Goal: Register for event/course

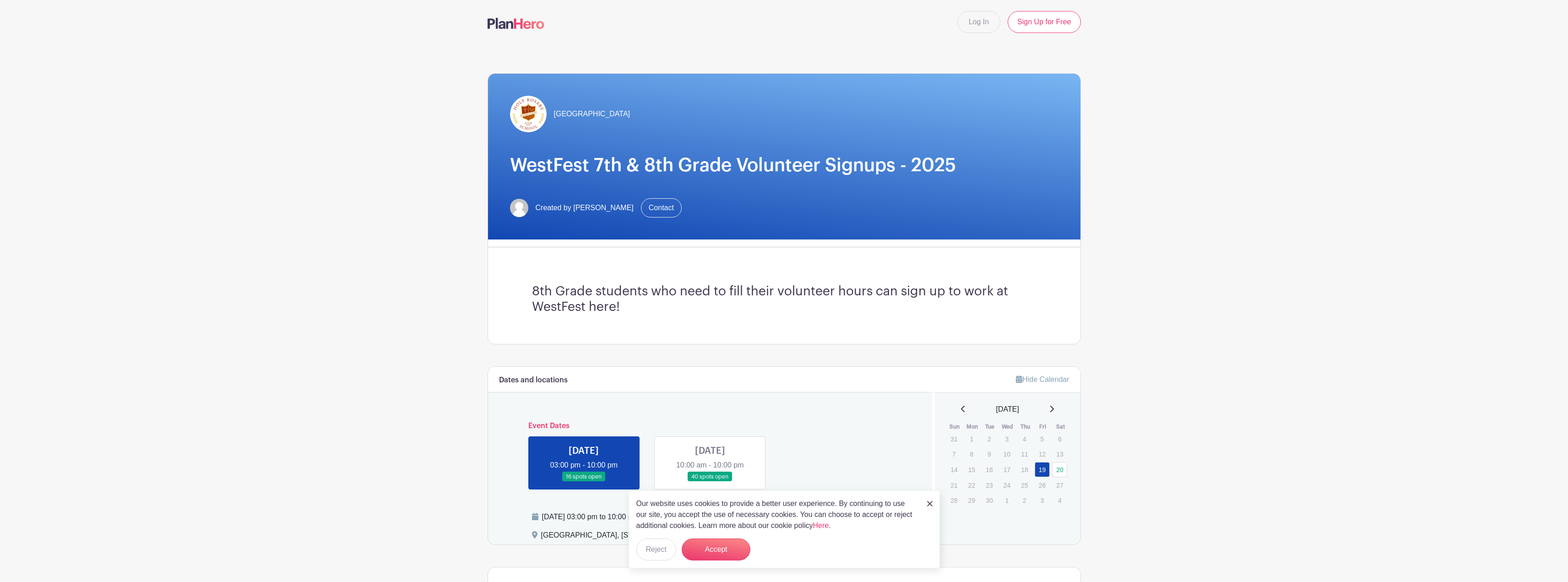
click at [710, 482] on link at bounding box center [710, 482] width 0 height 0
drag, startPoint x: 701, startPoint y: 448, endPoint x: 779, endPoint y: 478, distance: 83.6
click at [710, 482] on link at bounding box center [710, 482] width 0 height 0
click at [730, 552] on button "Accept" at bounding box center [716, 549] width 69 height 22
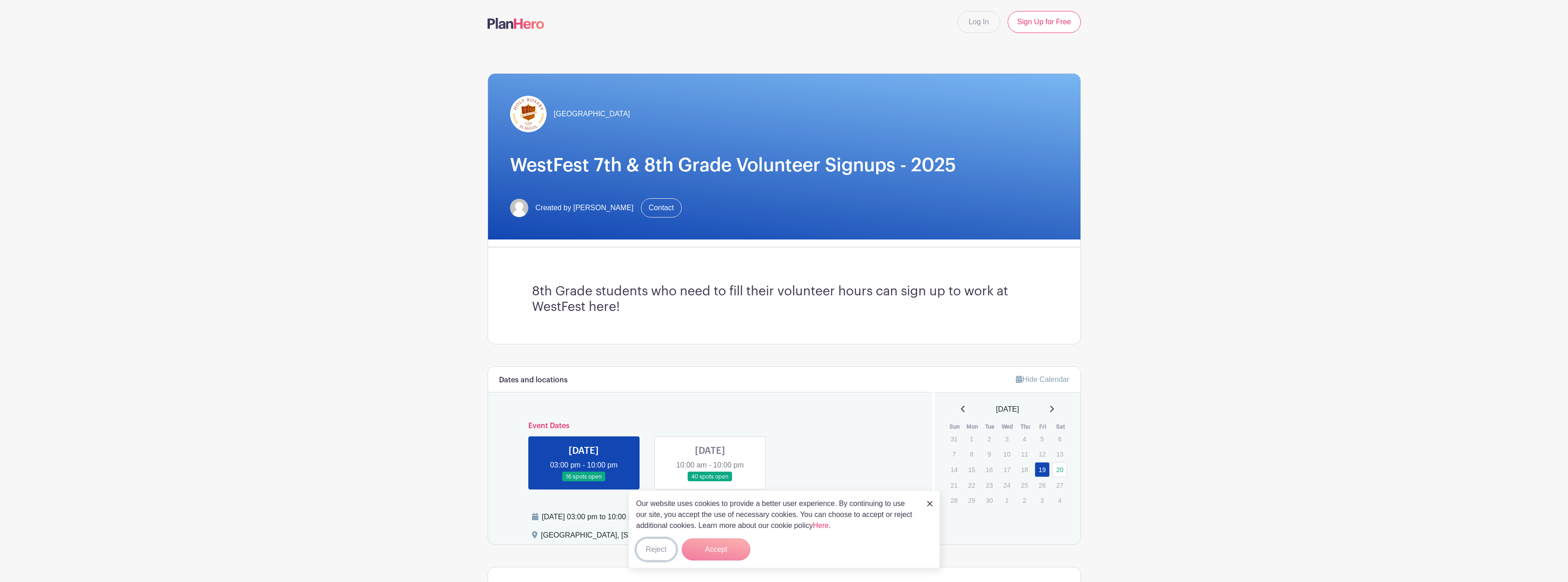
click at [659, 545] on button "Reject" at bounding box center [656, 549] width 40 height 22
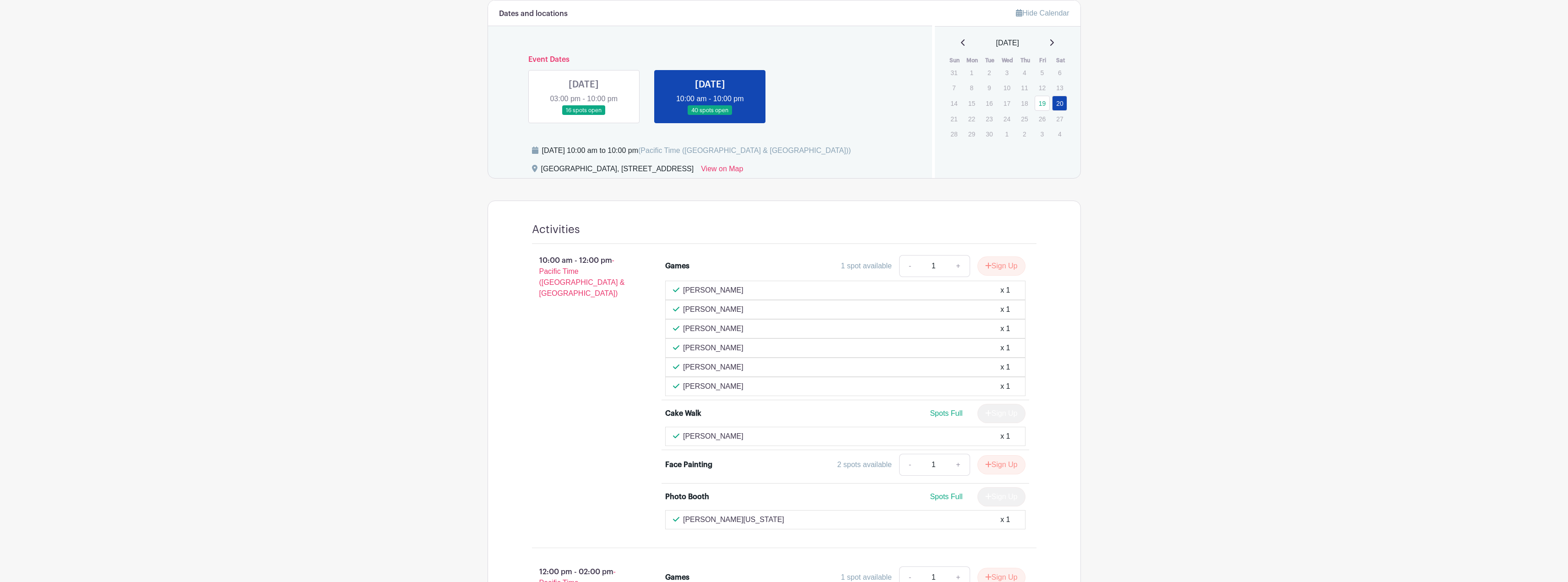
scroll to position [413, 0]
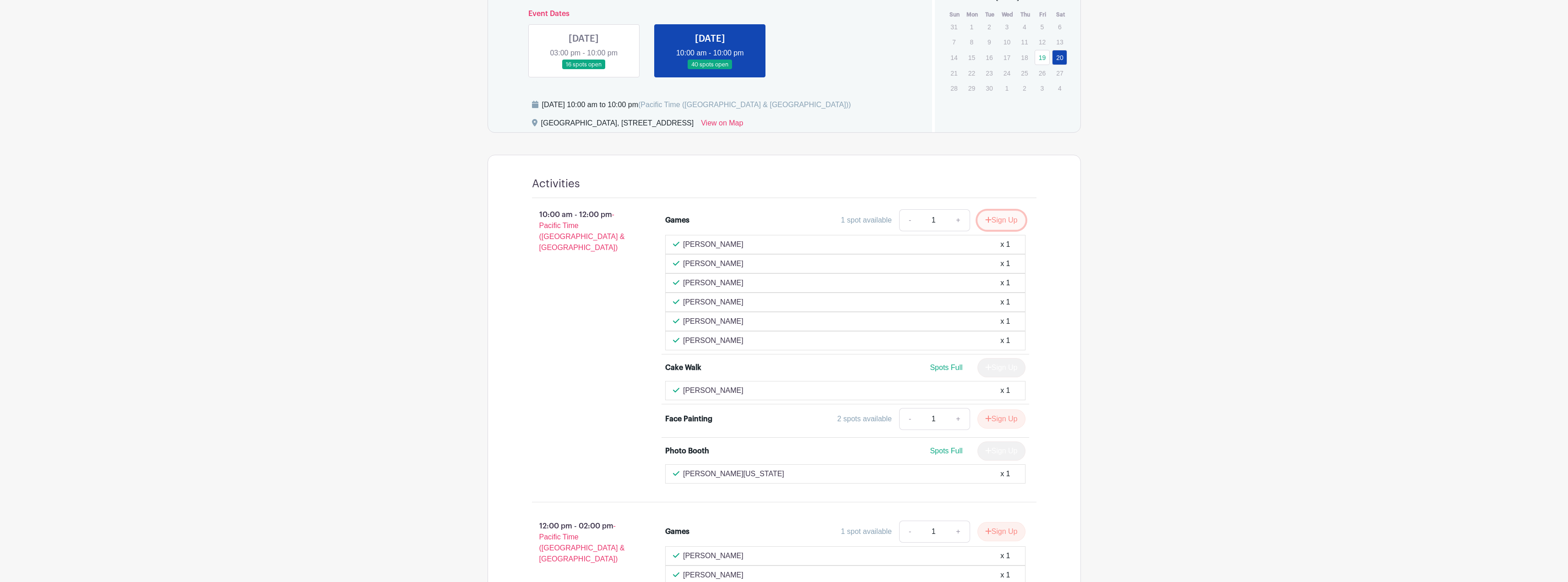
click at [1021, 219] on button "Sign Up" at bounding box center [1001, 220] width 48 height 19
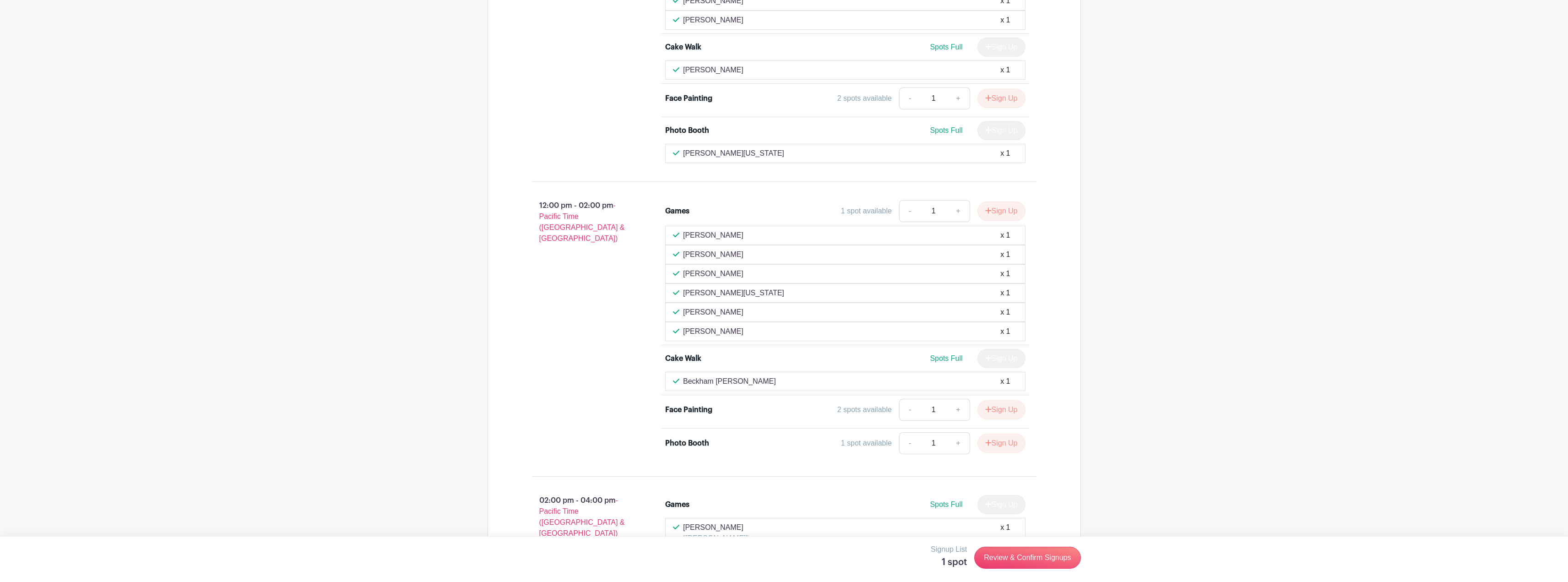
scroll to position [779, 0]
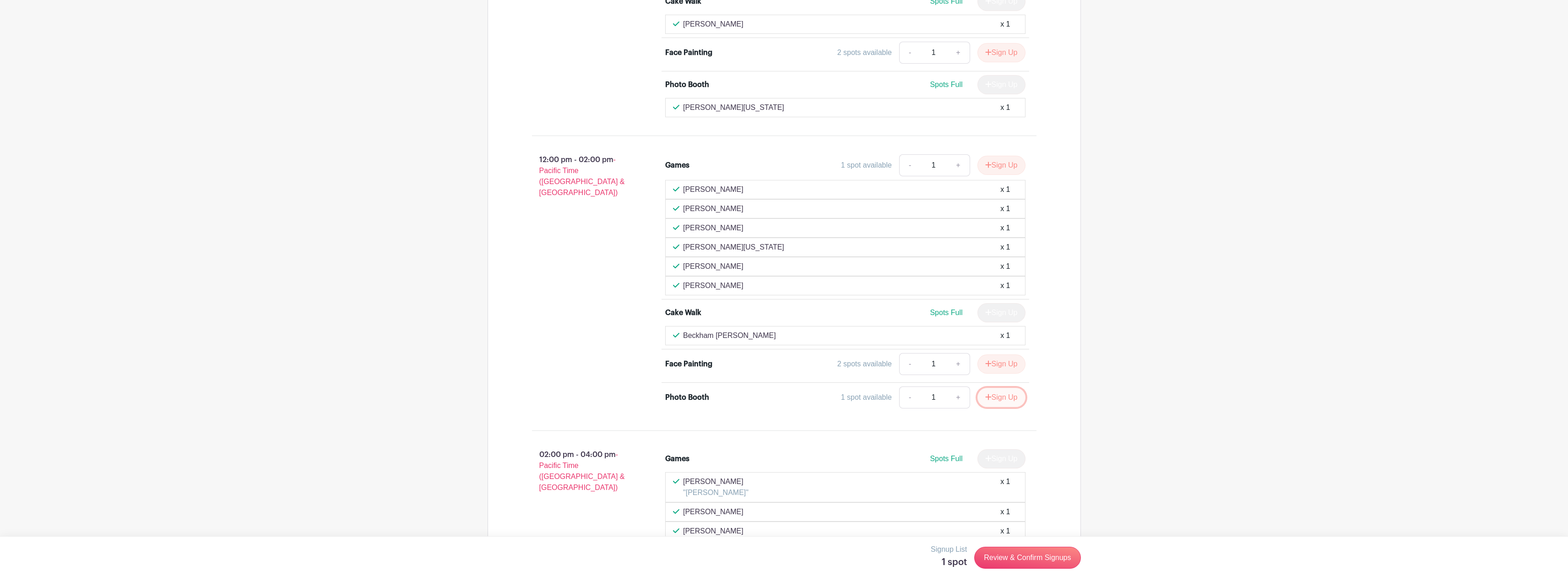
click at [1014, 395] on button "Sign Up" at bounding box center [1001, 397] width 48 height 19
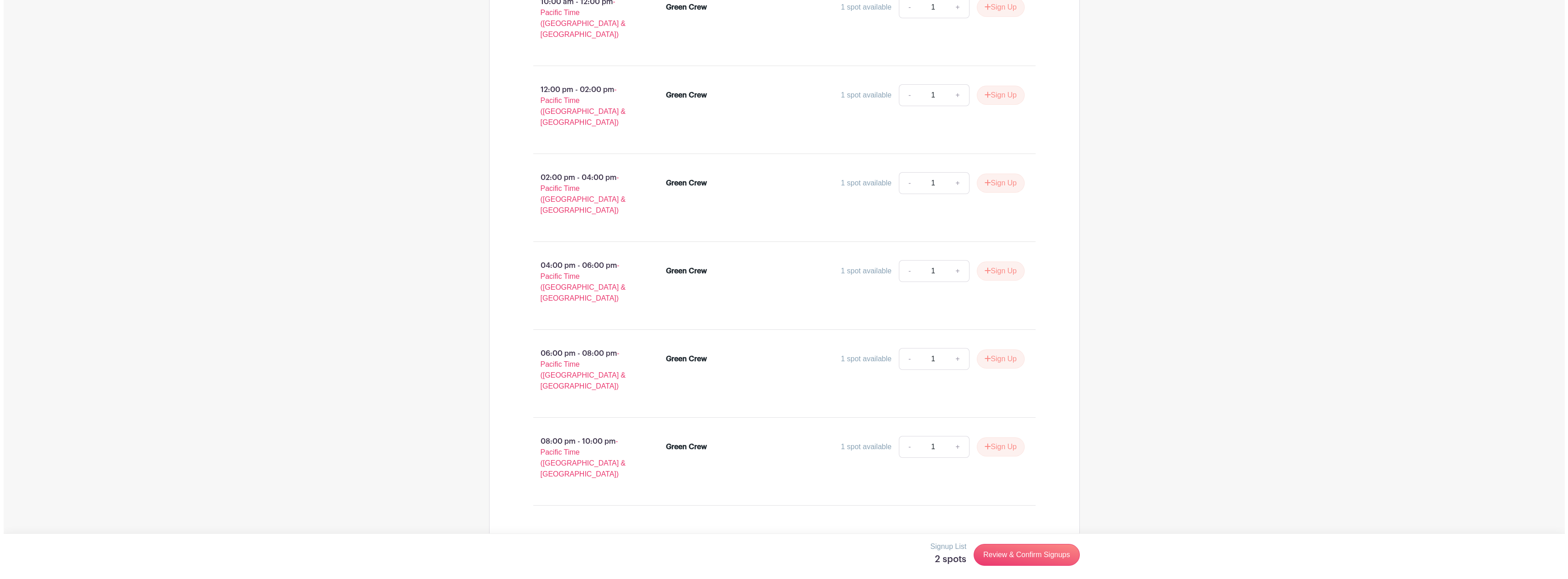
scroll to position [2324, 0]
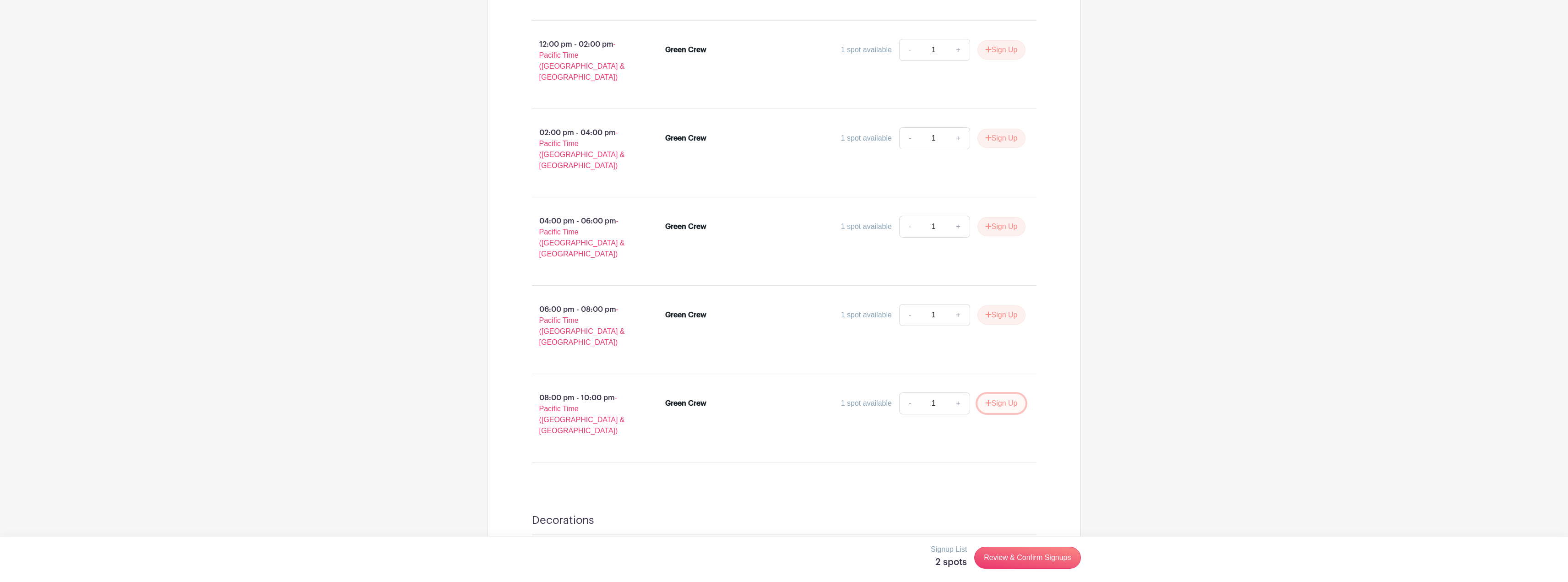
click at [998, 394] on button "Sign Up" at bounding box center [1001, 403] width 48 height 19
click at [1061, 563] on link "Review & Confirm Signups" at bounding box center [1027, 557] width 107 height 22
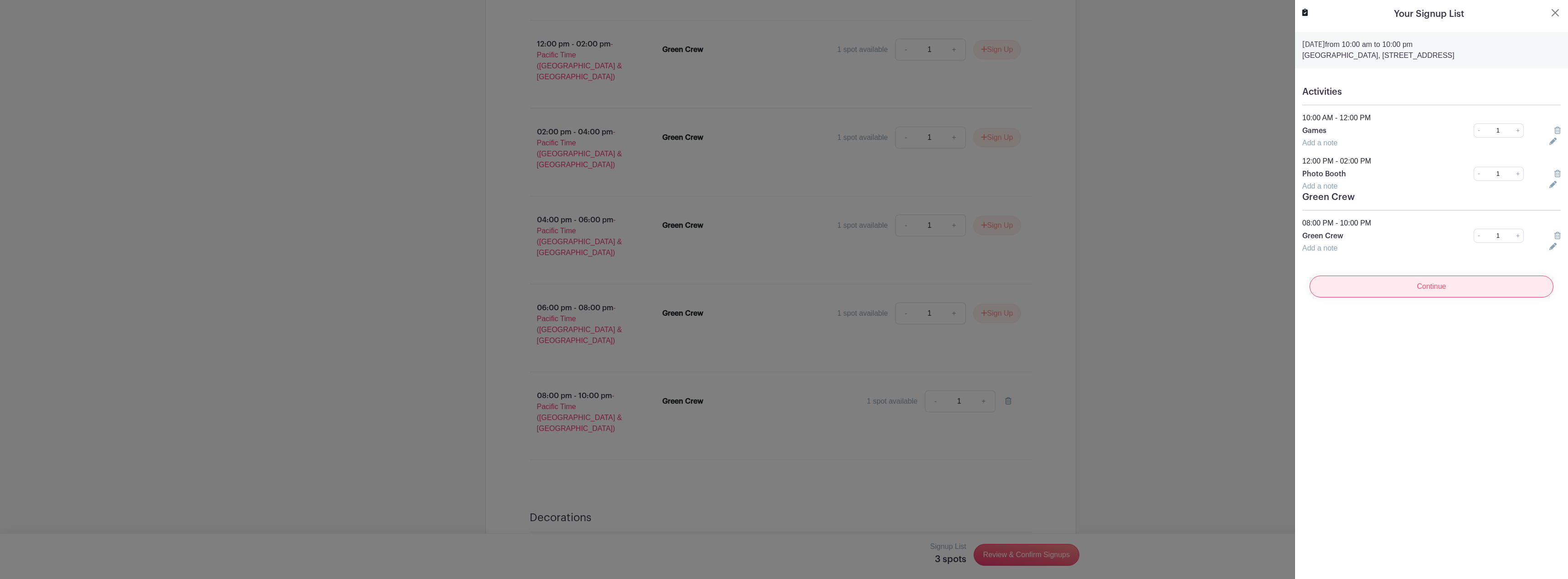
click at [1386, 289] on input "Continue" at bounding box center [1431, 286] width 244 height 22
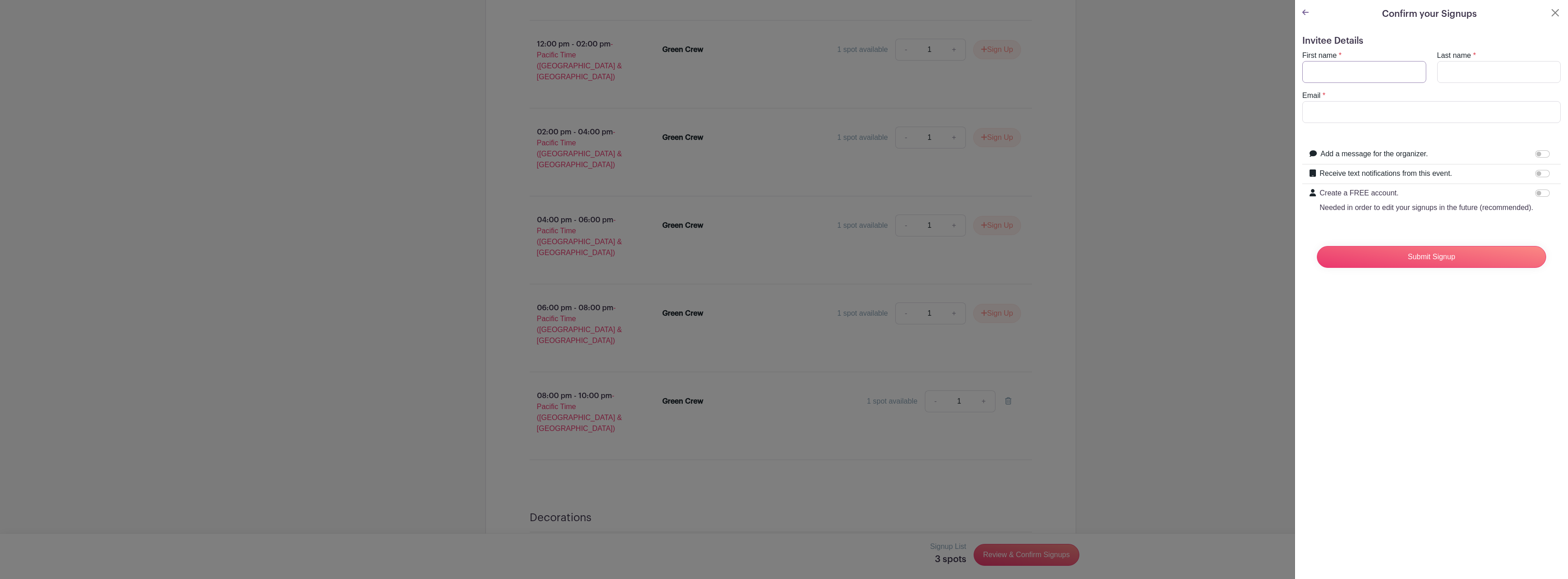
click at [1376, 74] on input "First name" at bounding box center [1364, 72] width 124 height 22
click at [1470, 66] on input "Last name" at bounding box center [1499, 72] width 124 height 22
drag, startPoint x: 1439, startPoint y: 71, endPoint x: 1396, endPoint y: 64, distance: 43.6
click at [1396, 64] on input "[PERSON_NAME] [PERSON_NAME]" at bounding box center [1364, 72] width 124 height 22
type input "[PERSON_NAME]"
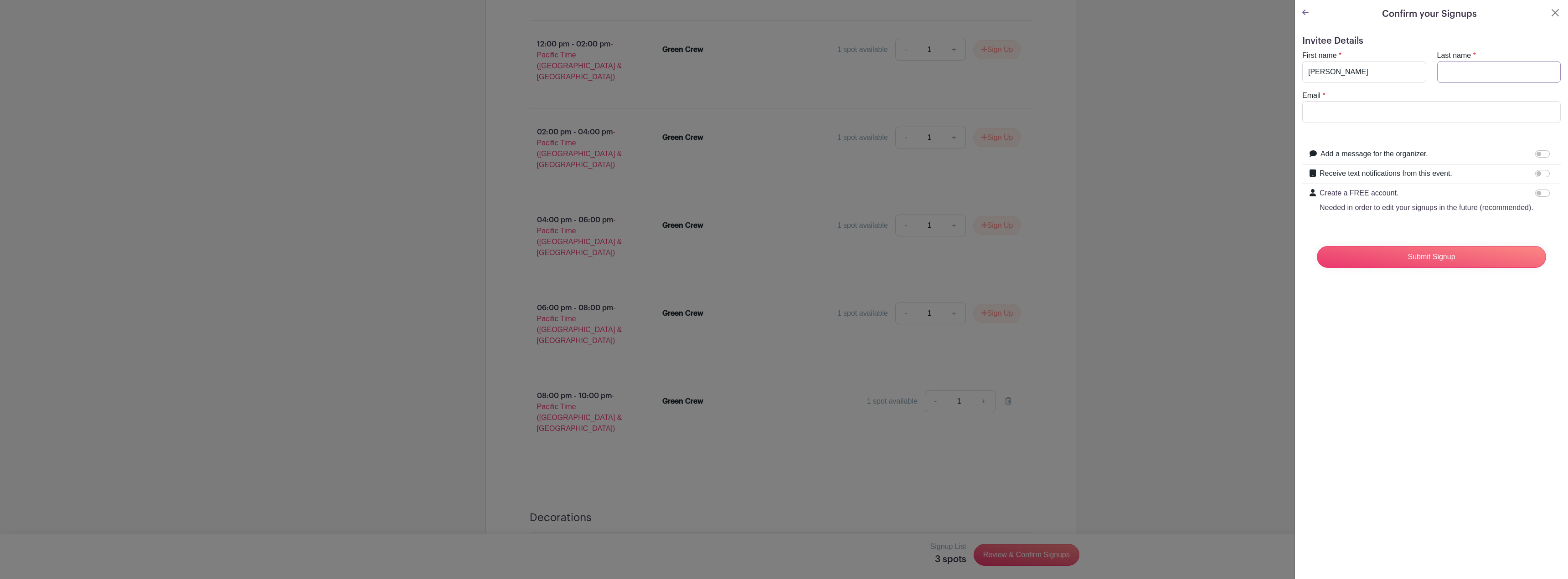
click at [1448, 74] on input "Last name" at bounding box center [1499, 72] width 124 height 22
type input "King"
click at [1370, 104] on input "Email" at bounding box center [1431, 112] width 259 height 22
type input "[EMAIL_ADDRESS][DOMAIN_NAME]"
click at [1317, 246] on input "Submit Signup" at bounding box center [1431, 257] width 229 height 22
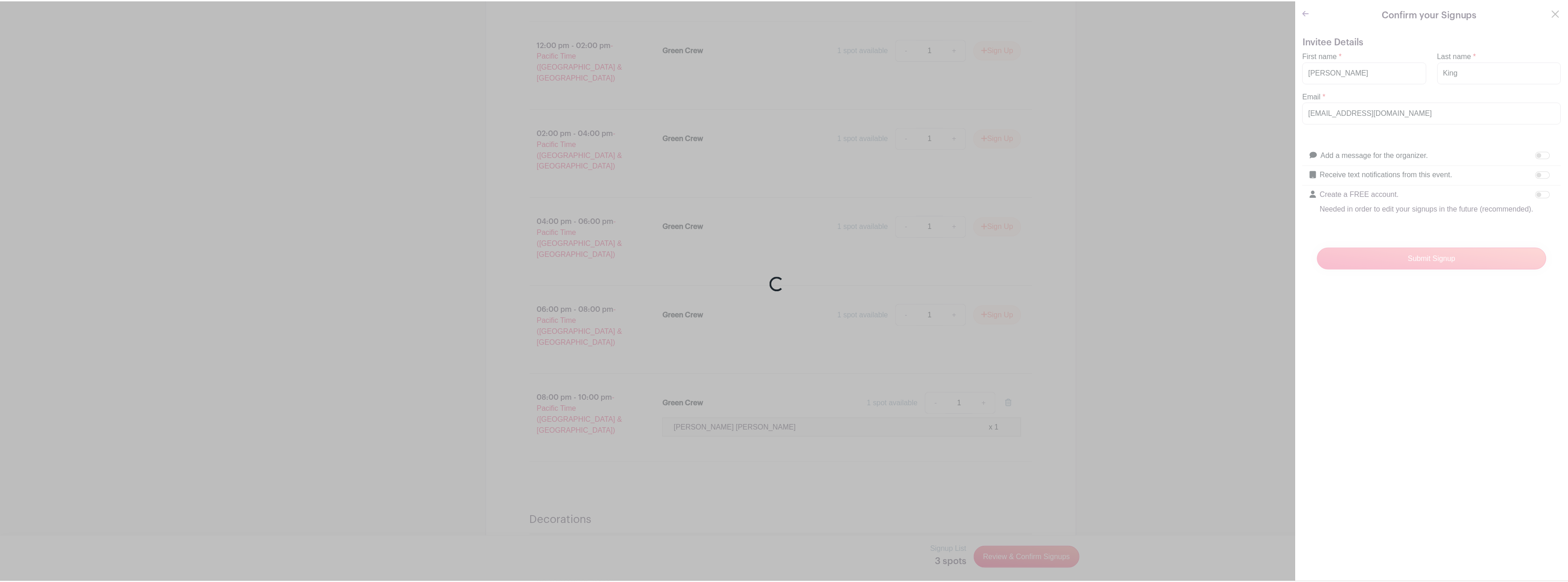
scroll to position [2369, 0]
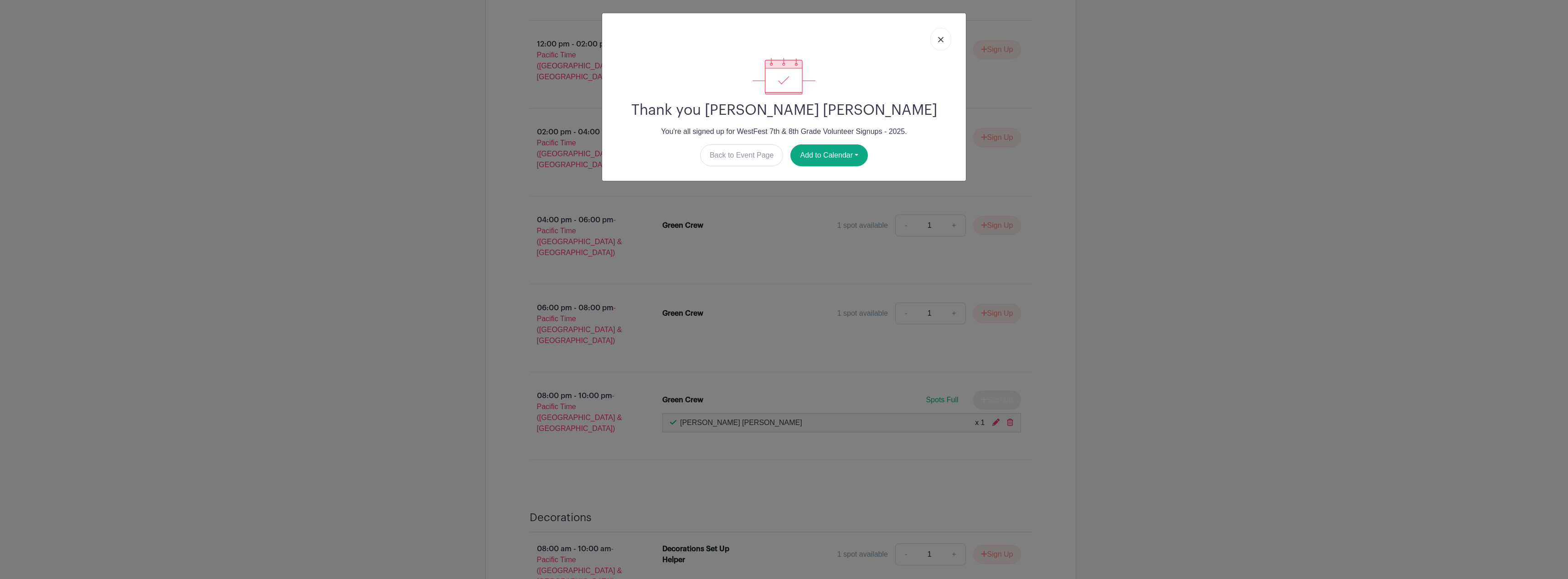
click at [938, 36] on link at bounding box center [940, 39] width 21 height 23
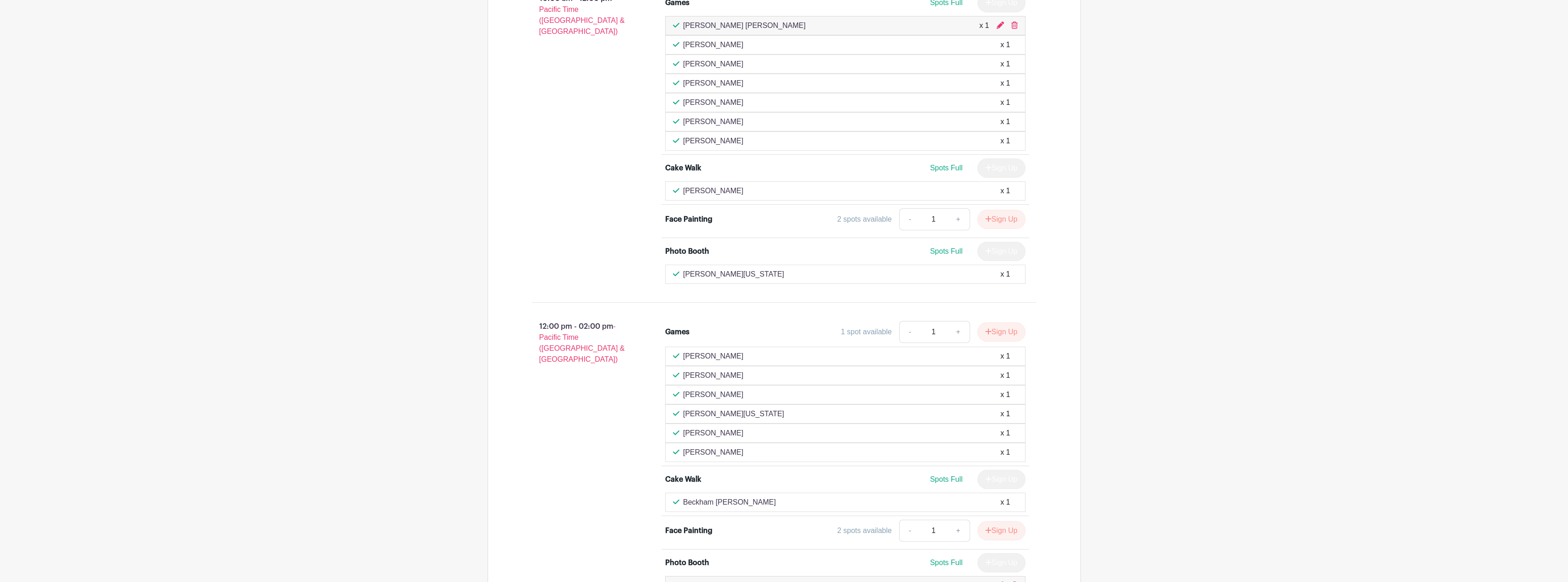
scroll to position [583, 0]
